Goal: Task Accomplishment & Management: Complete application form

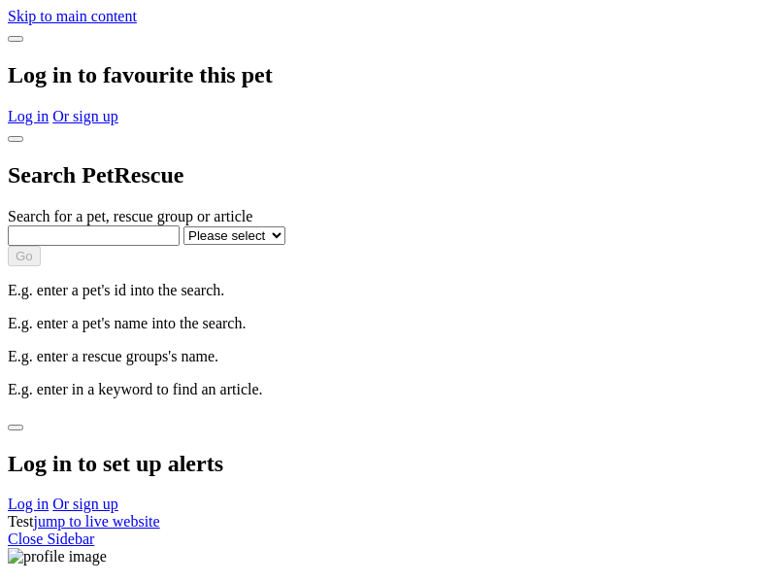
select select
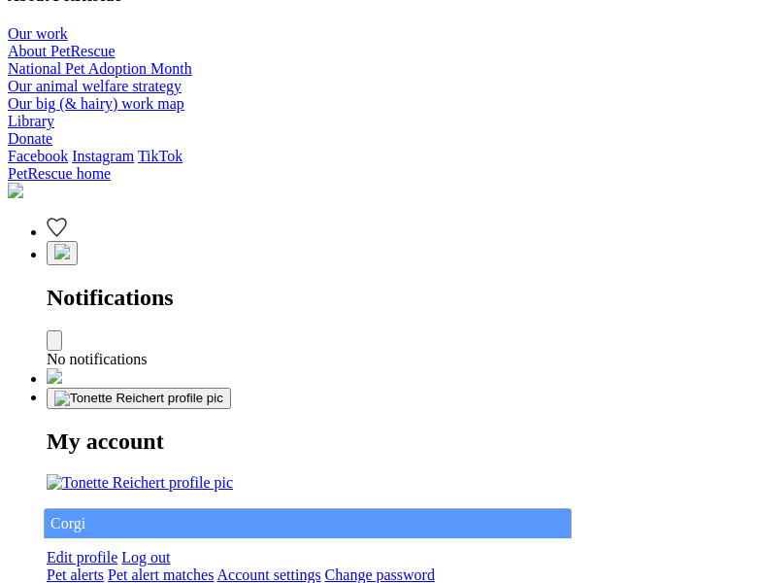
type input "Corgi"
select select "844268919"
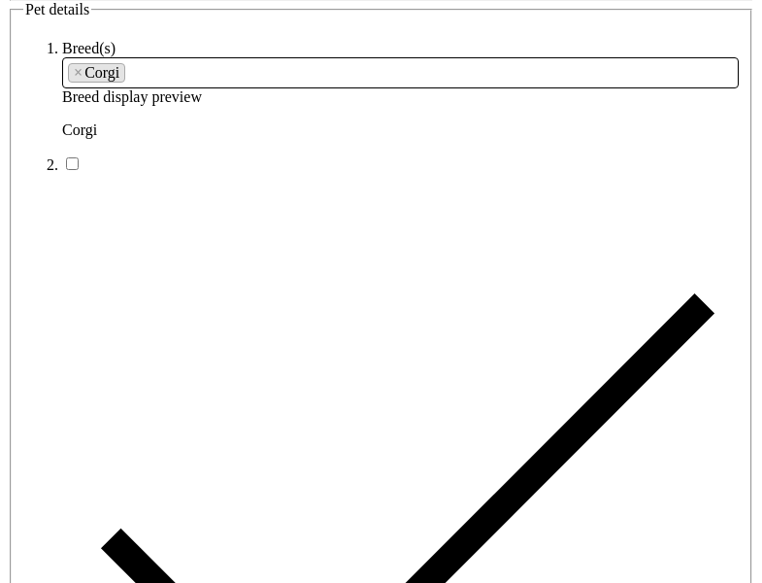
type input "[GEOGRAPHIC_DATA], 6230"
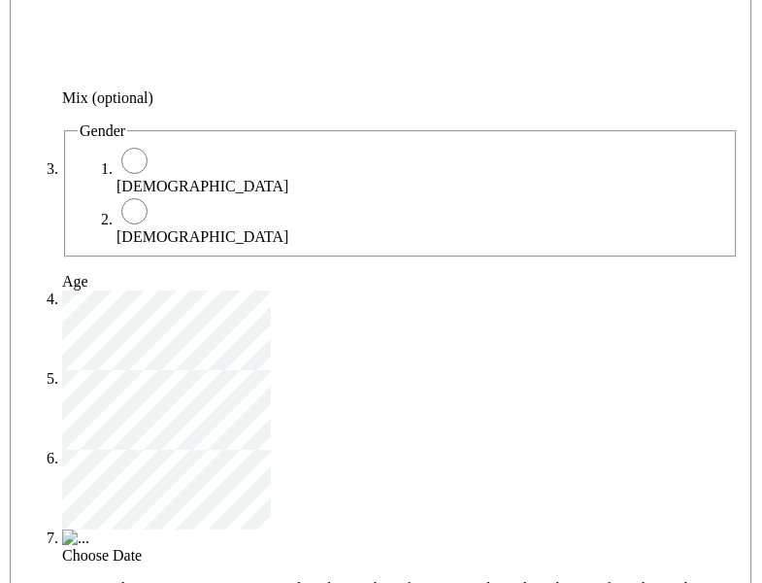
type input "14FEO934M45O193"
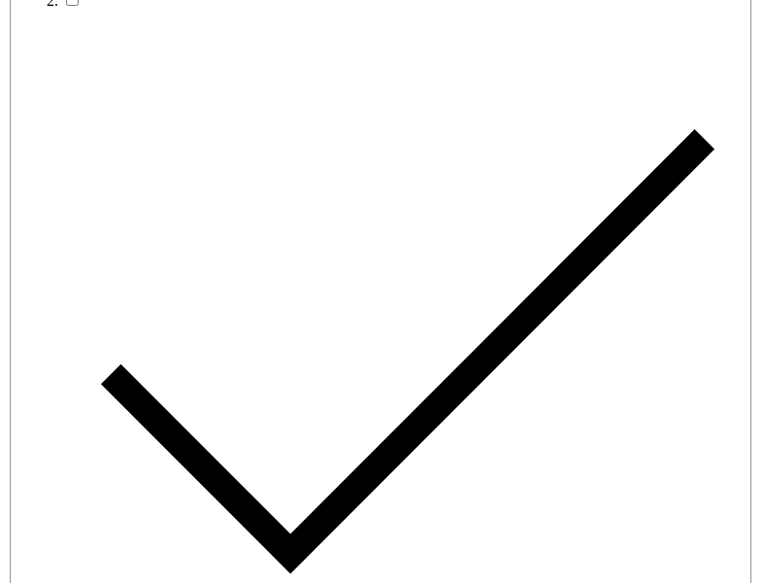
radio input "true"
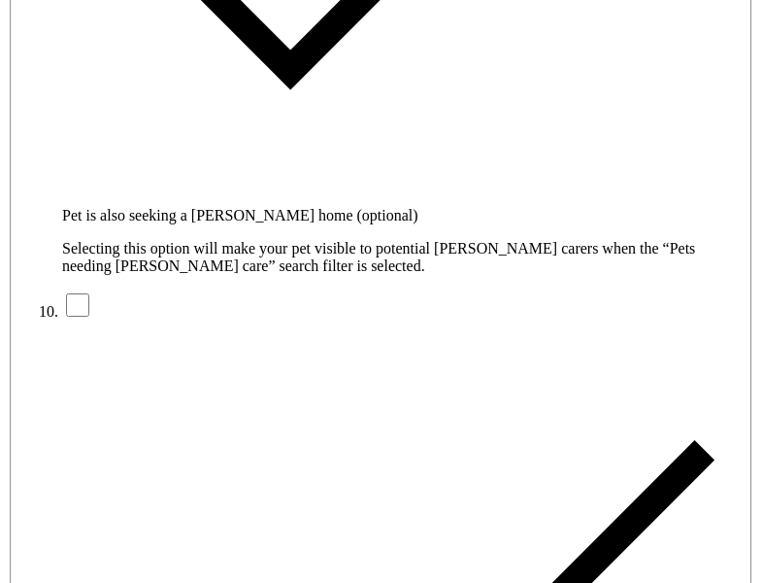
type input "Please wait..."
